Goal: Task Accomplishment & Management: Complete application form

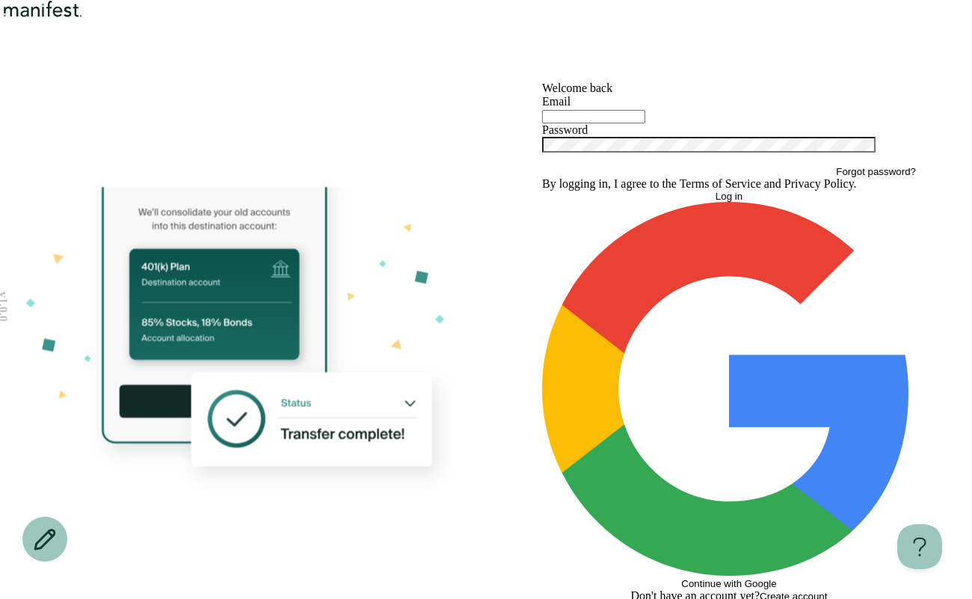
click at [562, 123] on input "text" at bounding box center [593, 116] width 103 height 13
type input "****"
click at [81, 56] on header at bounding box center [486, 40] width 972 height 81
click at [81, 18] on img "Logo" at bounding box center [43, 9] width 86 height 18
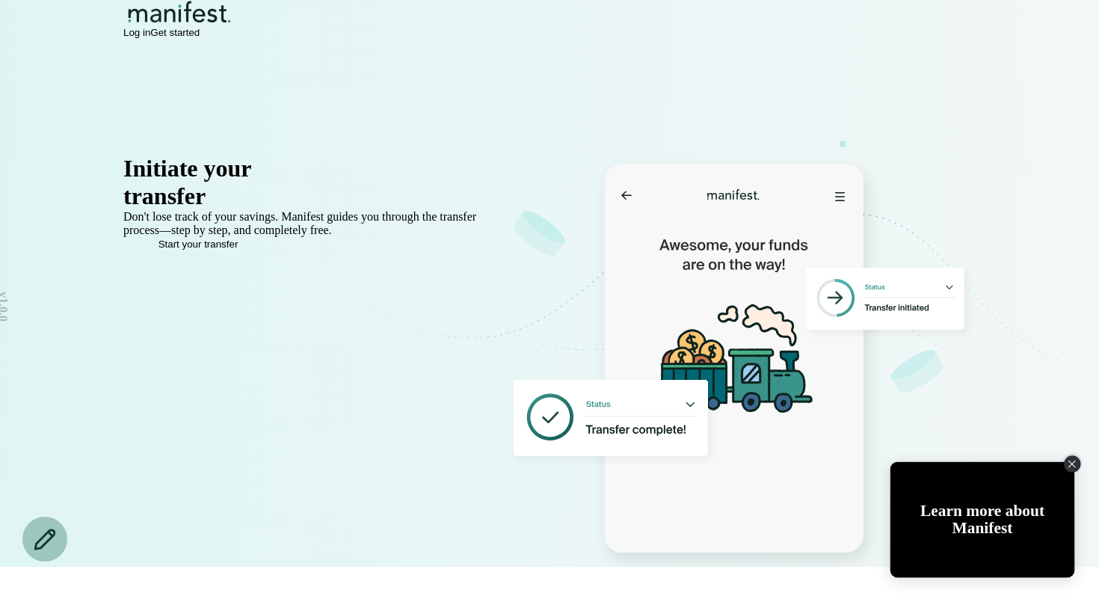
click at [786, 459] on div "Close Tolstoy widget" at bounding box center [1072, 463] width 16 height 16
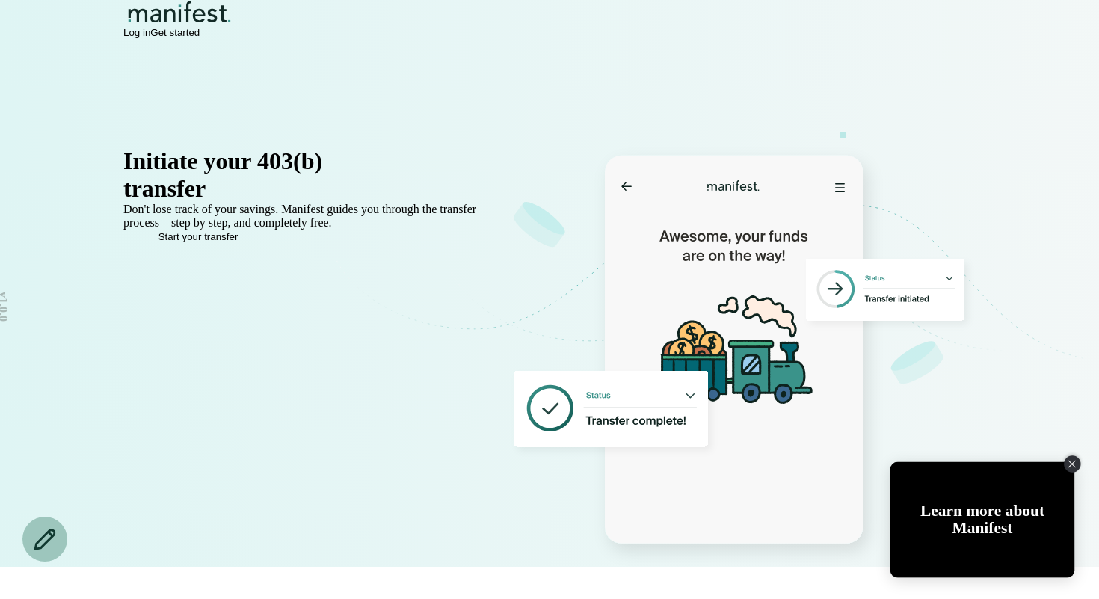
click at [786, 464] on icon "Close Tolstoy widget" at bounding box center [1071, 463] width 7 height 7
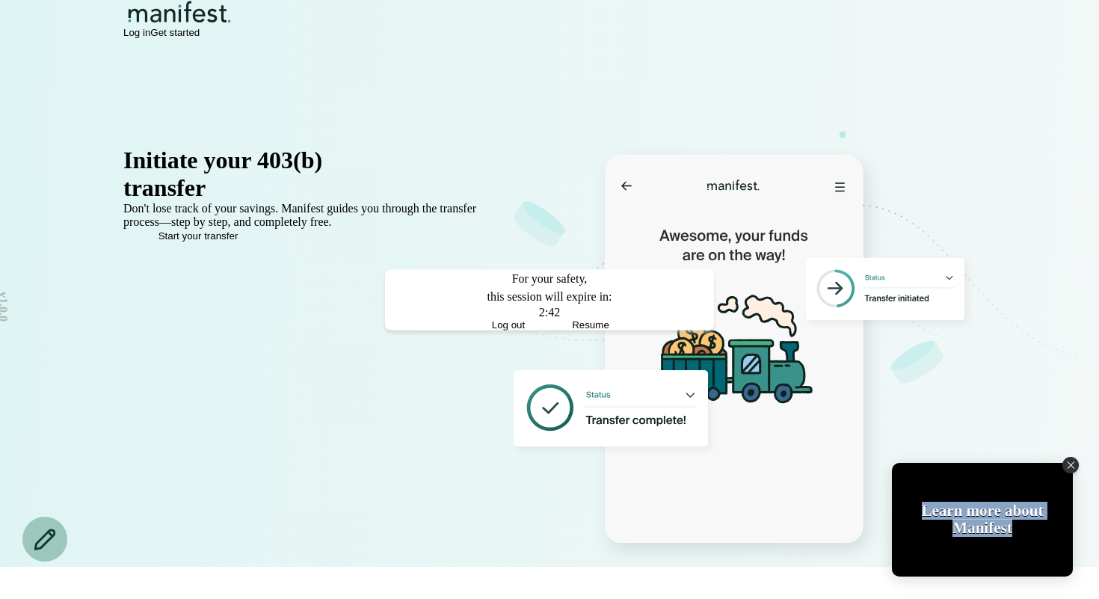
click at [586, 330] on button "Resume" at bounding box center [590, 323] width 82 height 11
click at [588, 330] on button "Resume" at bounding box center [590, 323] width 82 height 11
click at [588, 330] on span "Resume" at bounding box center [590, 323] width 37 height 11
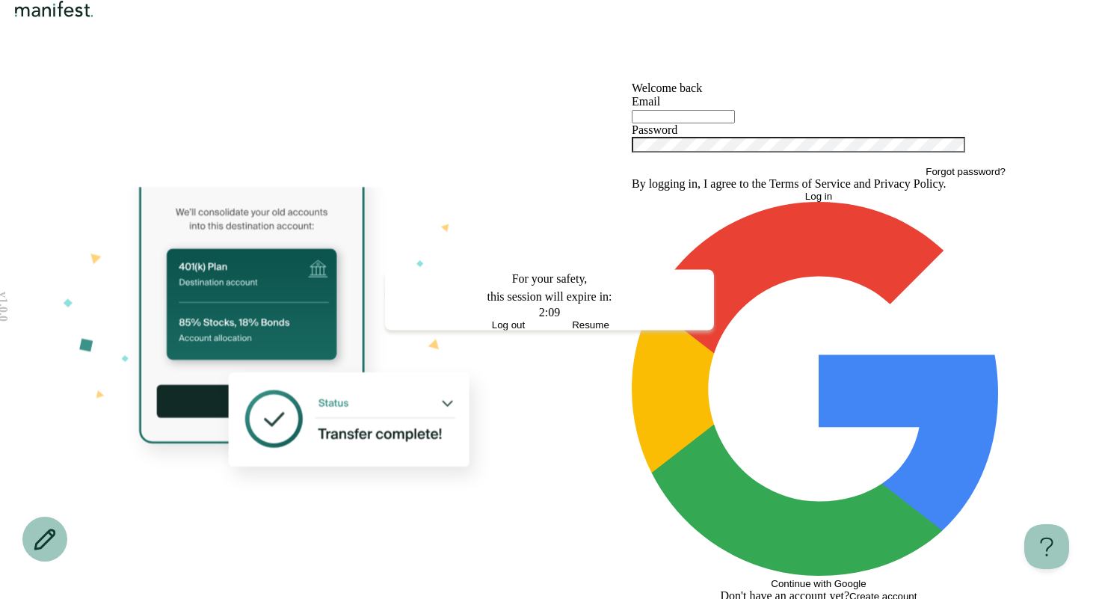
click at [583, 330] on span "Resume" at bounding box center [590, 323] width 37 height 11
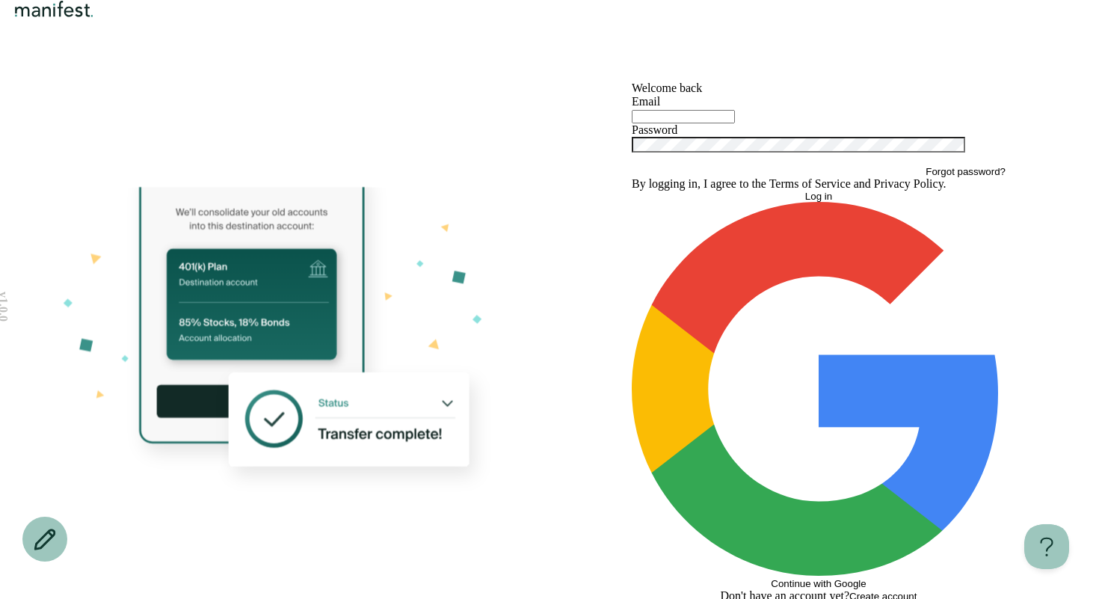
click at [653, 123] on div at bounding box center [819, 115] width 374 height 15
click at [646, 123] on div at bounding box center [819, 115] width 374 height 15
drag, startPoint x: 91, startPoint y: 66, endPoint x: 90, endPoint y: 55, distance: 11.2
click at [90, 66] on header at bounding box center [549, 40] width 1099 height 81
click at [90, 54] on header at bounding box center [549, 40] width 1099 height 81
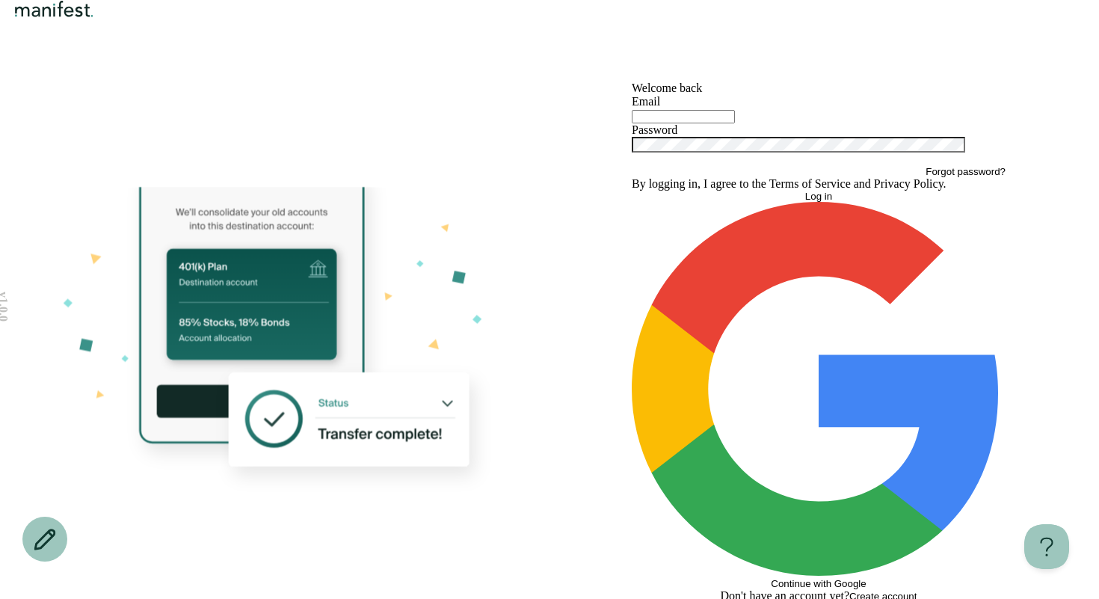
click at [90, 18] on img "Logo" at bounding box center [54, 9] width 86 height 18
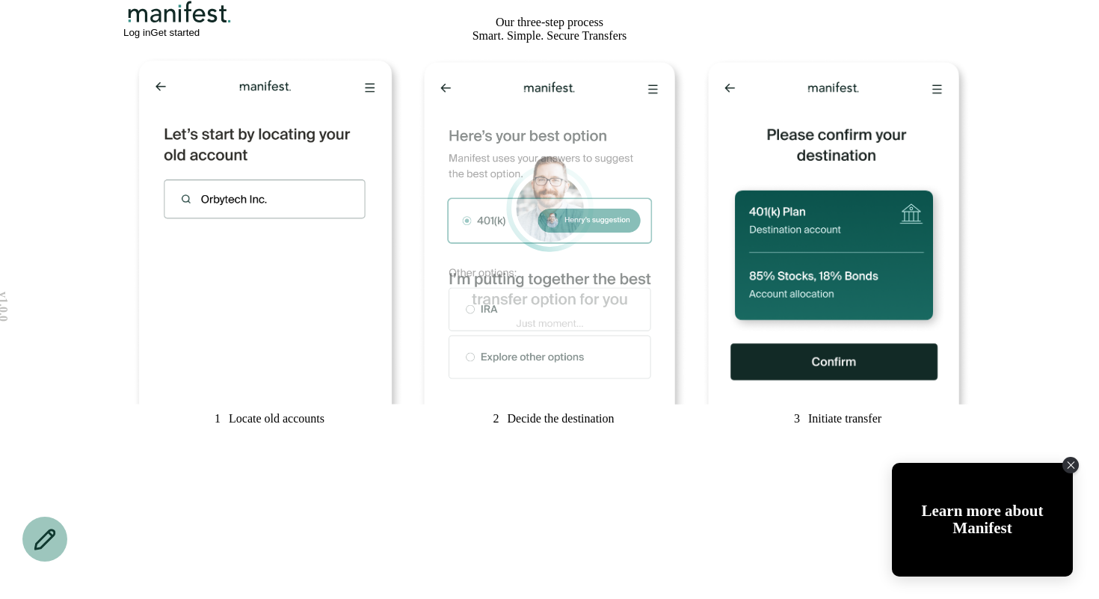
scroll to position [747, 0]
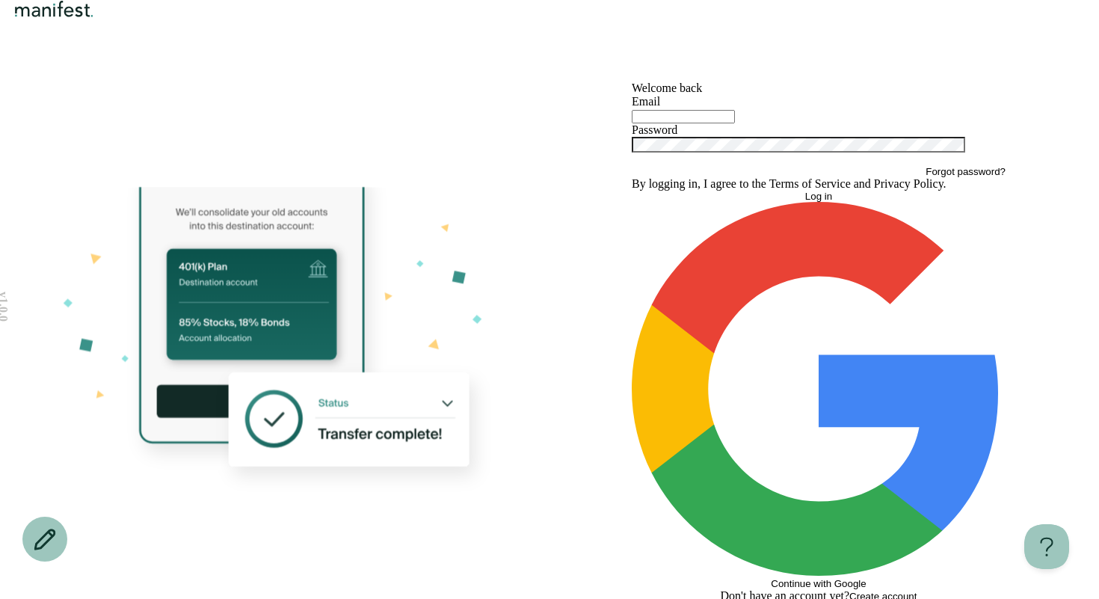
click at [79, 31] on header at bounding box center [549, 40] width 1099 height 81
click at [84, 18] on img "Logo" at bounding box center [54, 9] width 86 height 18
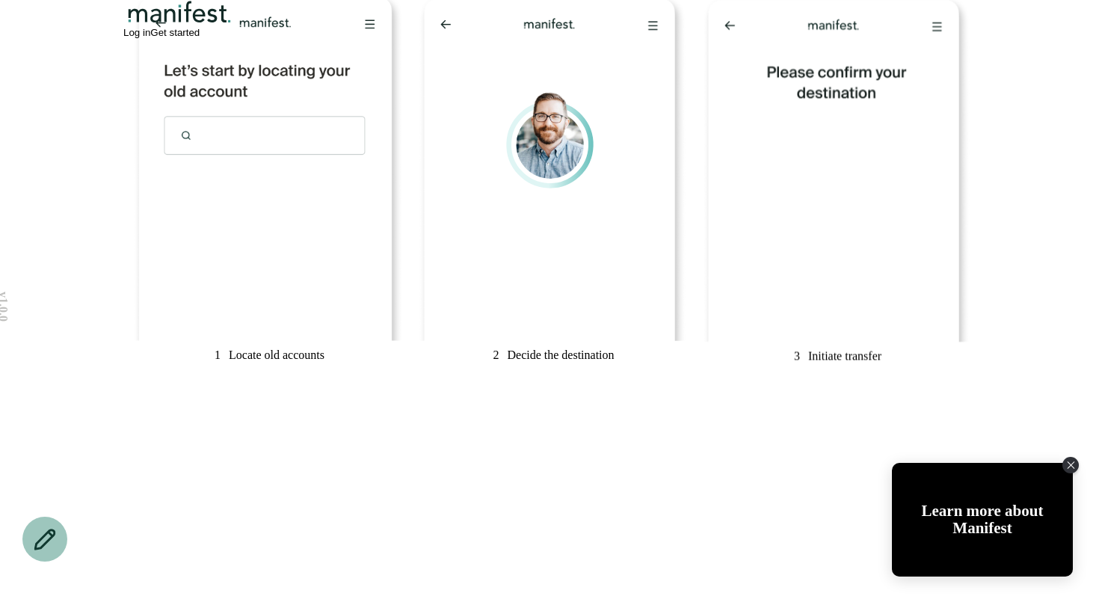
scroll to position [811, 0]
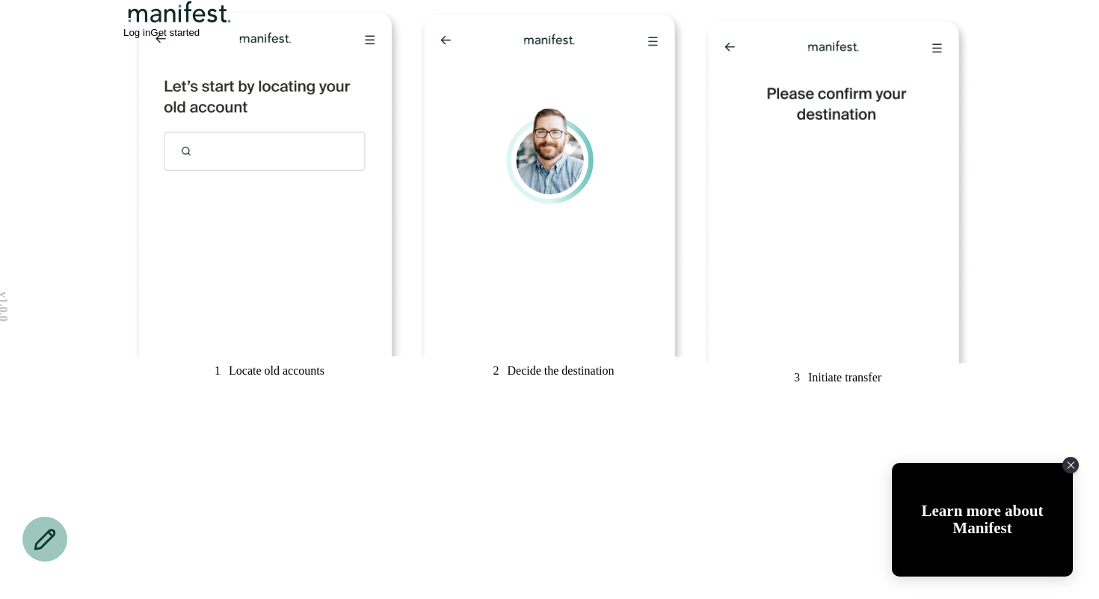
scroll to position [798, 0]
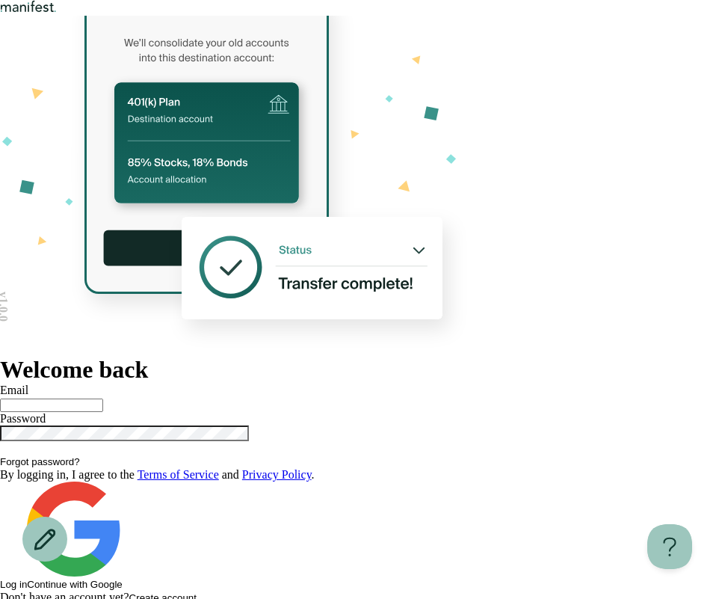
click at [488, 356] on h1 "Welcome back" at bounding box center [361, 370] width 722 height 28
click at [498, 356] on h1 "Welcome back" at bounding box center [361, 370] width 722 height 28
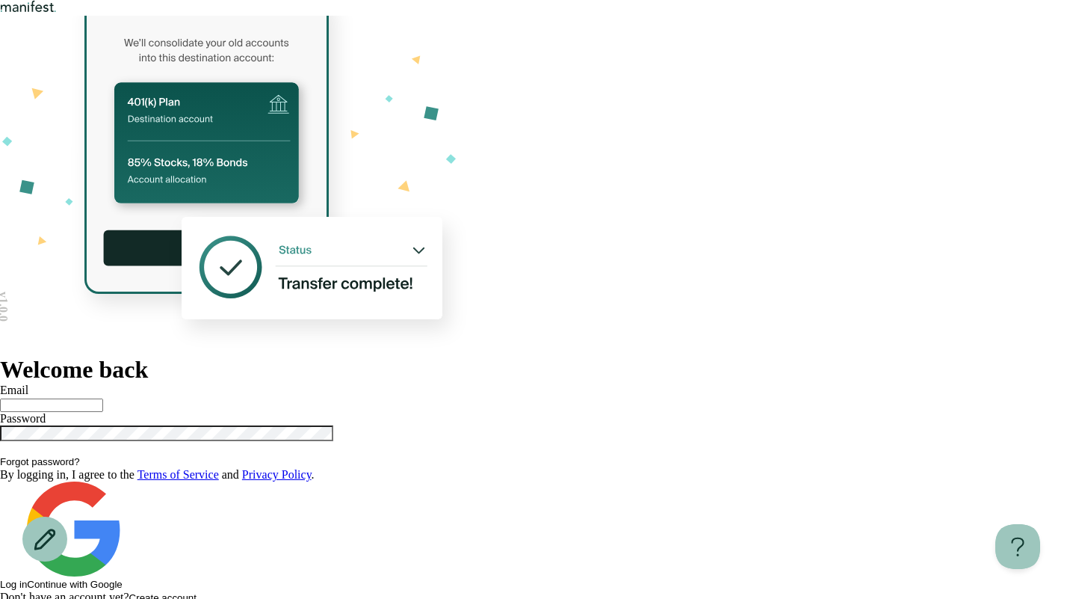
click at [652, 397] on div at bounding box center [535, 404] width 1070 height 15
click at [103, 398] on input "text" at bounding box center [51, 404] width 103 height 13
type input "**********"
click at [0, 579] on button "Log in" at bounding box center [13, 584] width 27 height 11
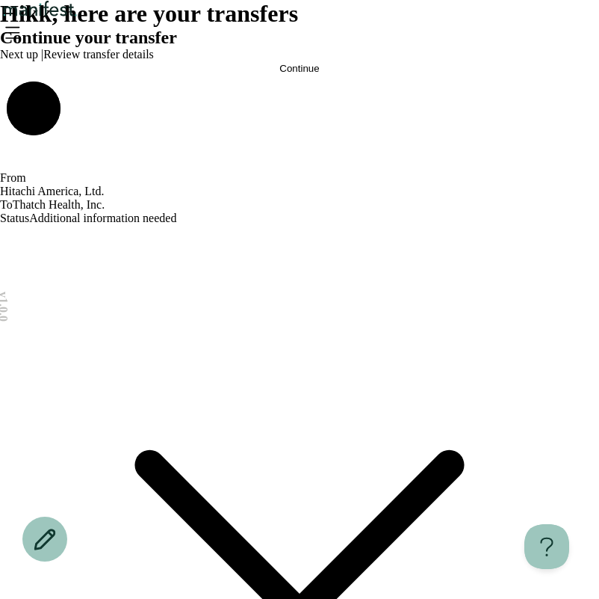
click at [24, 44] on icon "Open menu" at bounding box center [12, 32] width 24 height 24
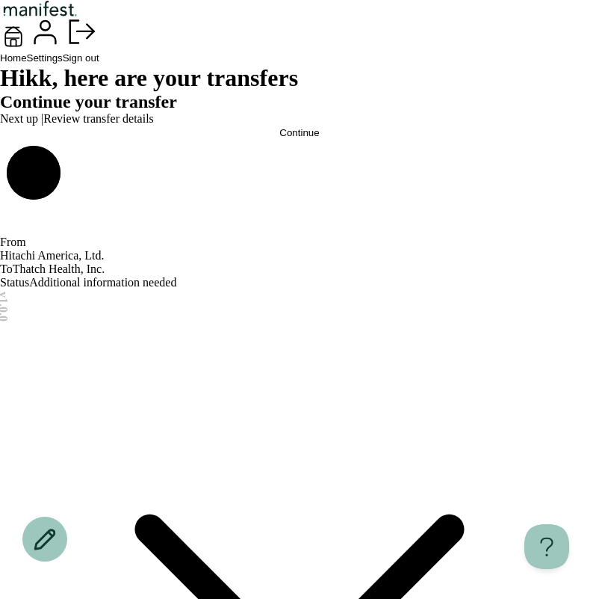
click at [63, 64] on span "Settings" at bounding box center [45, 57] width 36 height 11
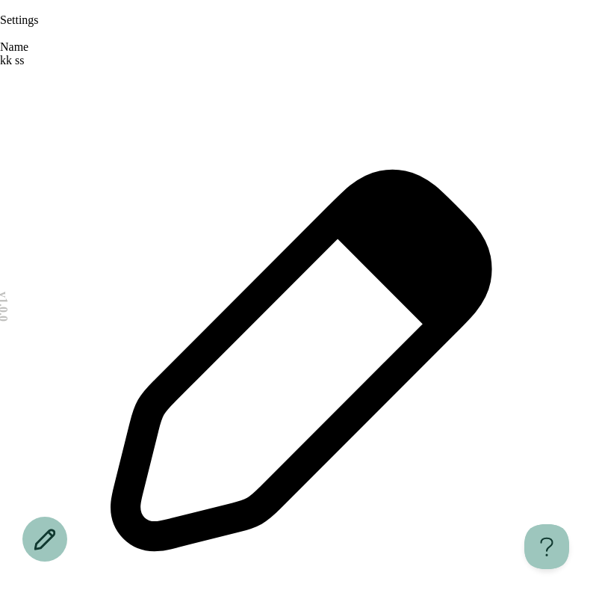
click at [10, 36] on div "Settings" at bounding box center [299, 20] width 599 height 40
click at [0, 10] on icon "Go back" at bounding box center [0, 10] width 0 height 0
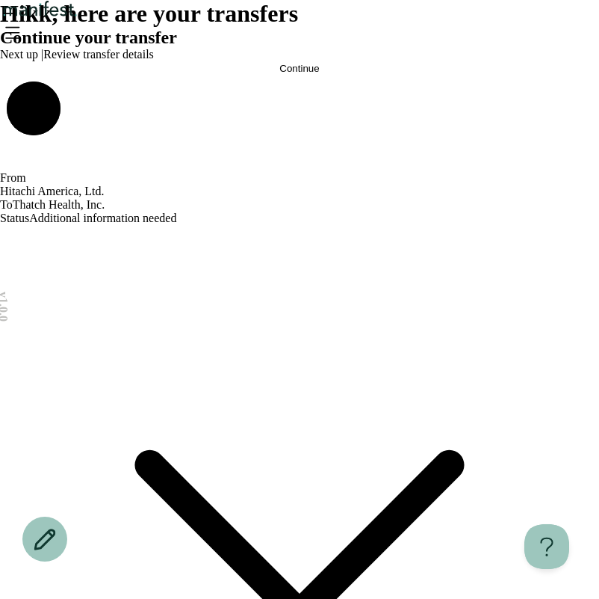
click at [24, 37] on icon "Open menu" at bounding box center [12, 32] width 24 height 24
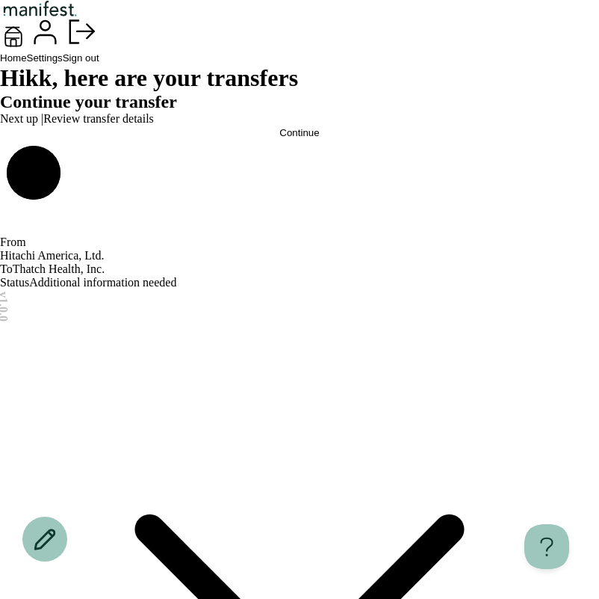
click at [27, 64] on button "Home" at bounding box center [13, 43] width 27 height 40
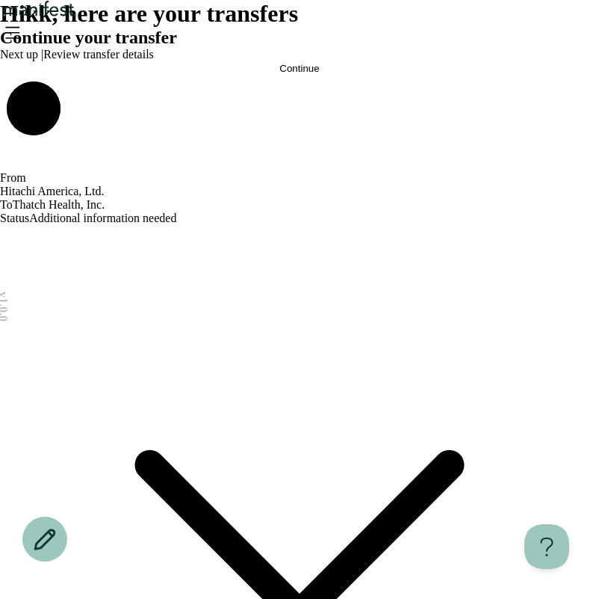
click at [339, 74] on button "Continue" at bounding box center [299, 68] width 599 height 11
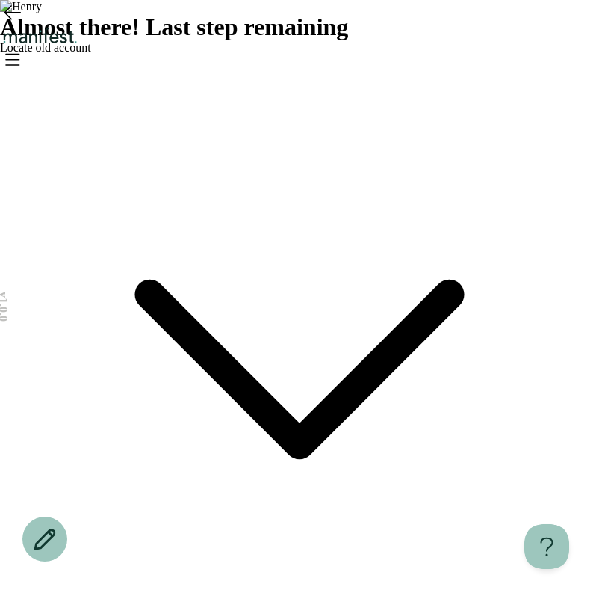
click at [91, 54] on span "Locate old account" at bounding box center [45, 47] width 91 height 13
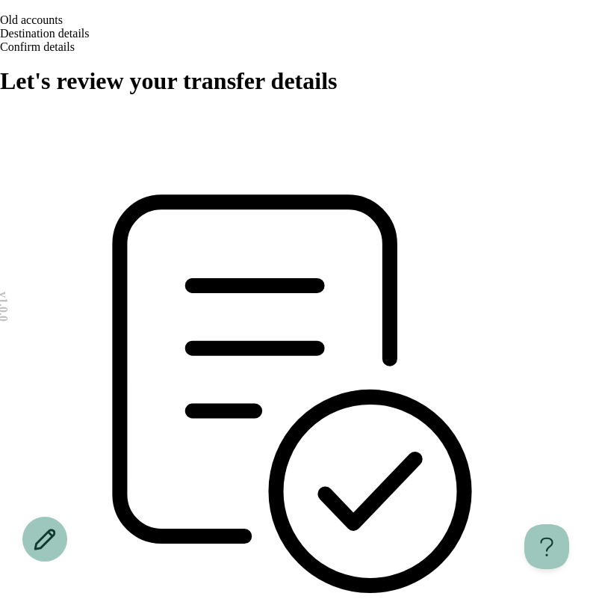
click at [13, 22] on icon "Go back" at bounding box center [8, 18] width 10 height 8
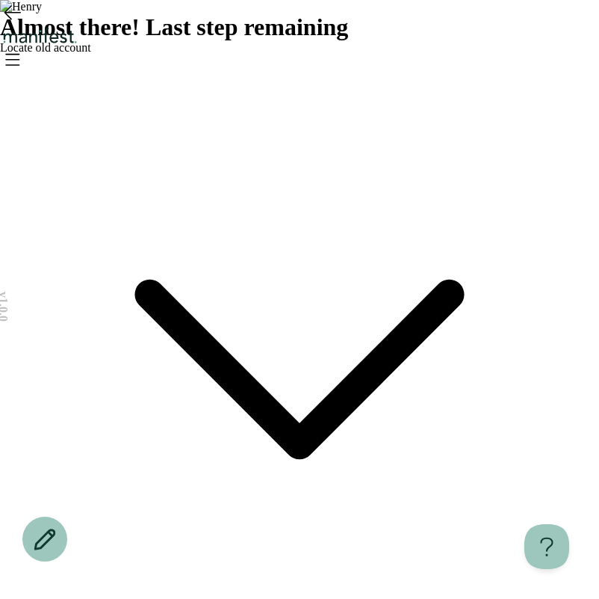
click at [91, 54] on span "Locate old account" at bounding box center [45, 47] width 91 height 13
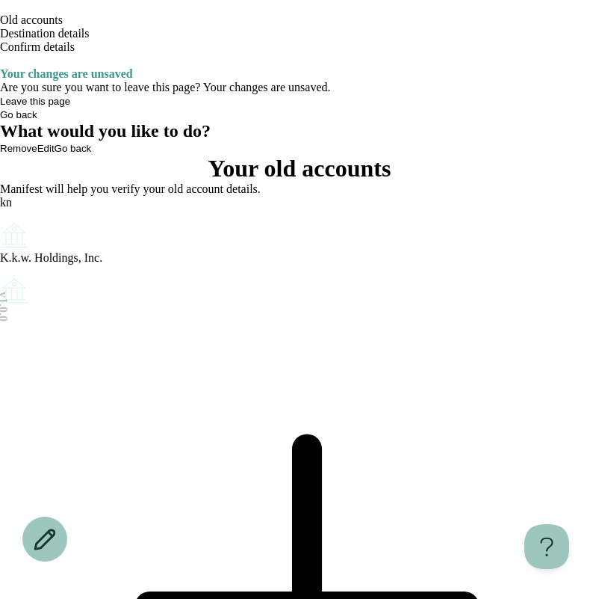
scroll to position [33, 0]
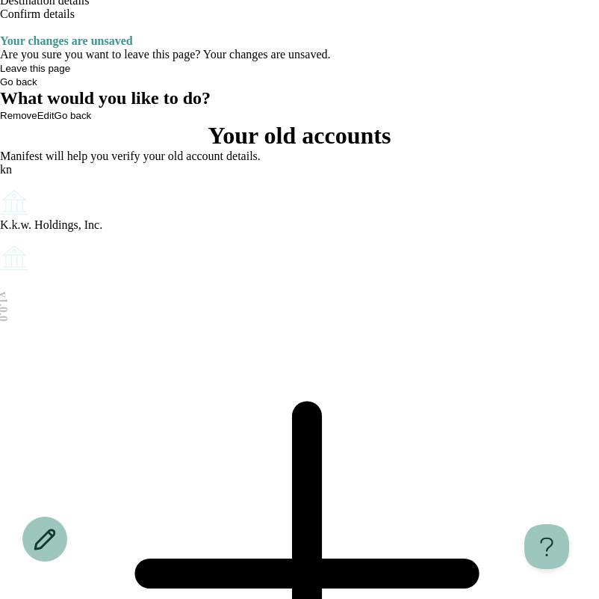
click at [204, 354] on div "Add another old account" at bounding box center [299, 582] width 599 height 616
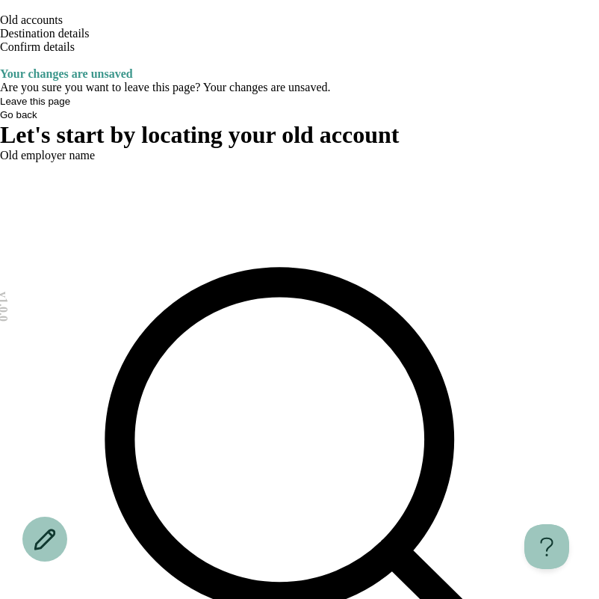
type input "**"
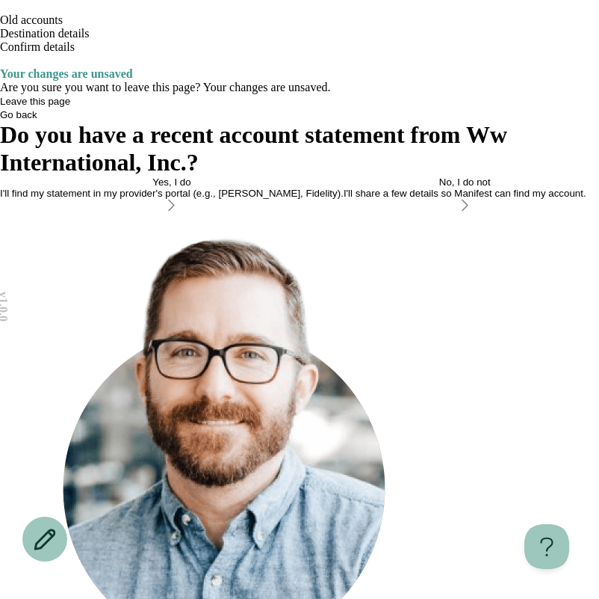
click at [344, 214] on button "No, I do not I'll share a few details so Manifest can find my account." at bounding box center [465, 194] width 243 height 37
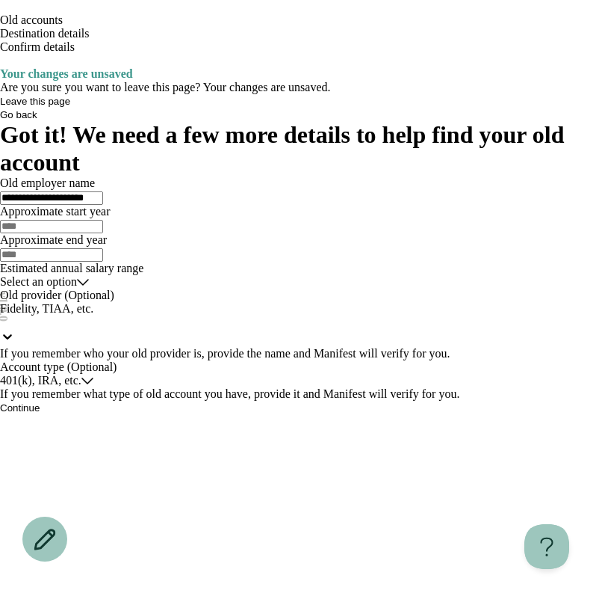
click at [0, 10] on icon "Go back" at bounding box center [0, 10] width 0 height 0
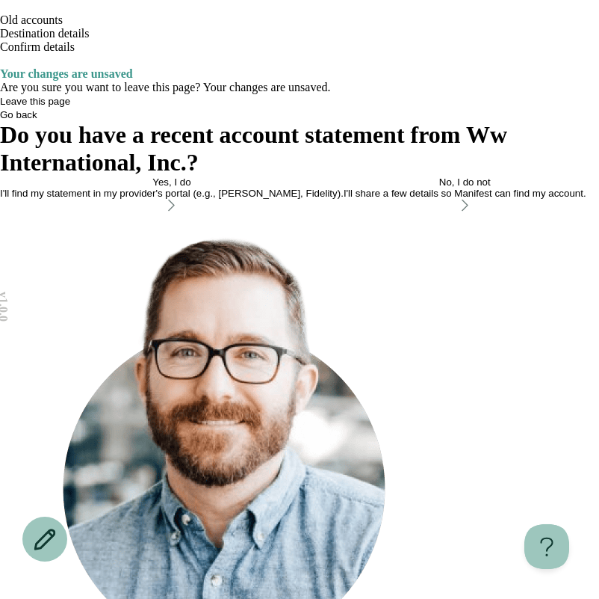
click at [0, 10] on icon "Go back" at bounding box center [0, 10] width 0 height 0
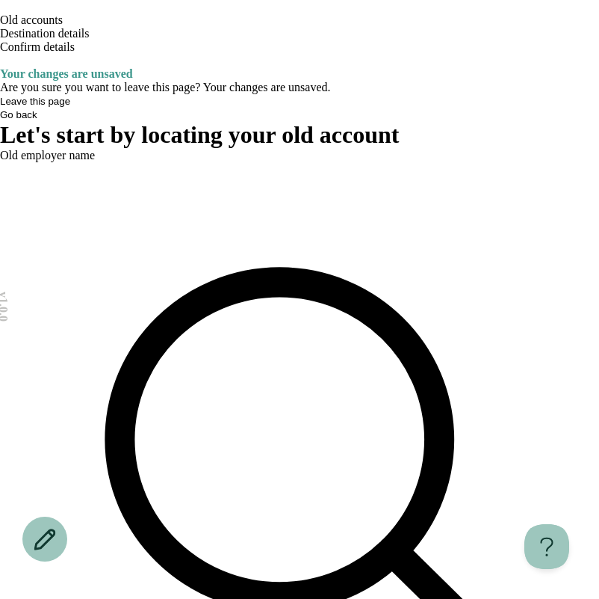
click at [0, 10] on icon "Go back" at bounding box center [0, 10] width 0 height 0
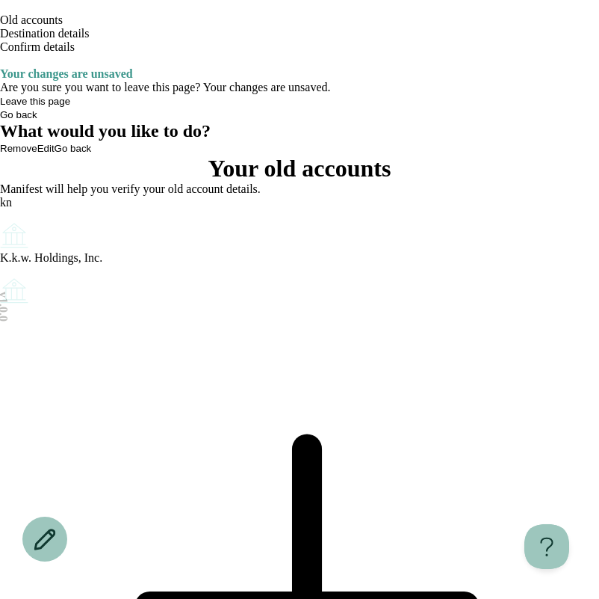
click at [12, 69] on icon "Open menu" at bounding box center [8, 72] width 8 height 7
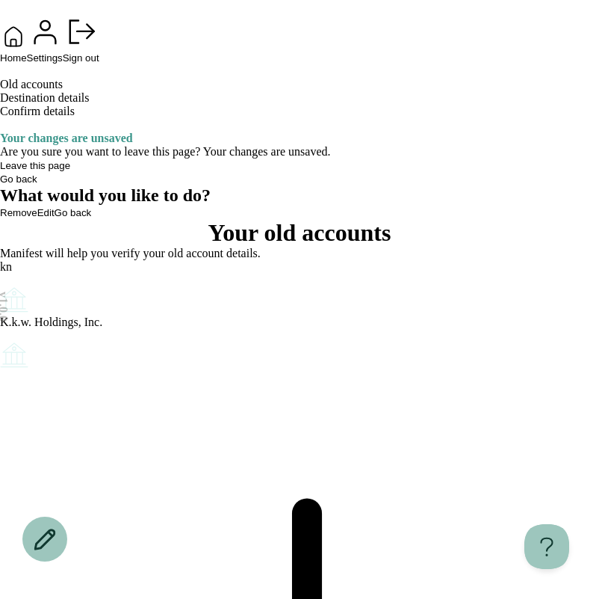
click at [27, 64] on span "Home" at bounding box center [13, 57] width 27 height 11
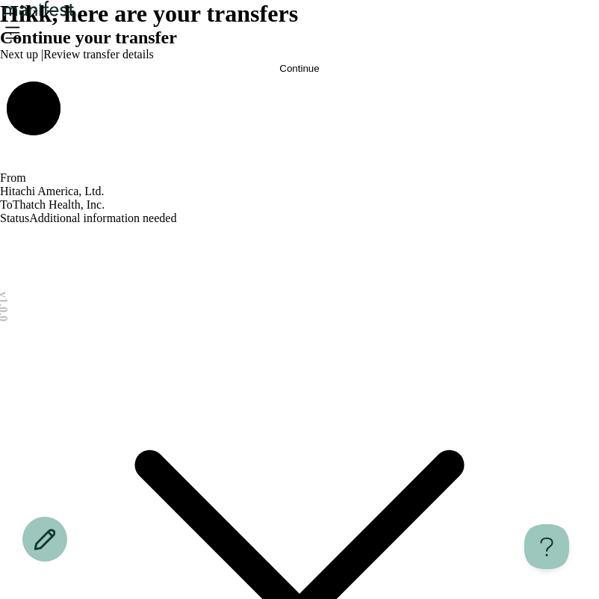
click at [171, 27] on span "Hi kk , here are your transfers" at bounding box center [149, 13] width 298 height 27
